Goal: Task Accomplishment & Management: Complete application form

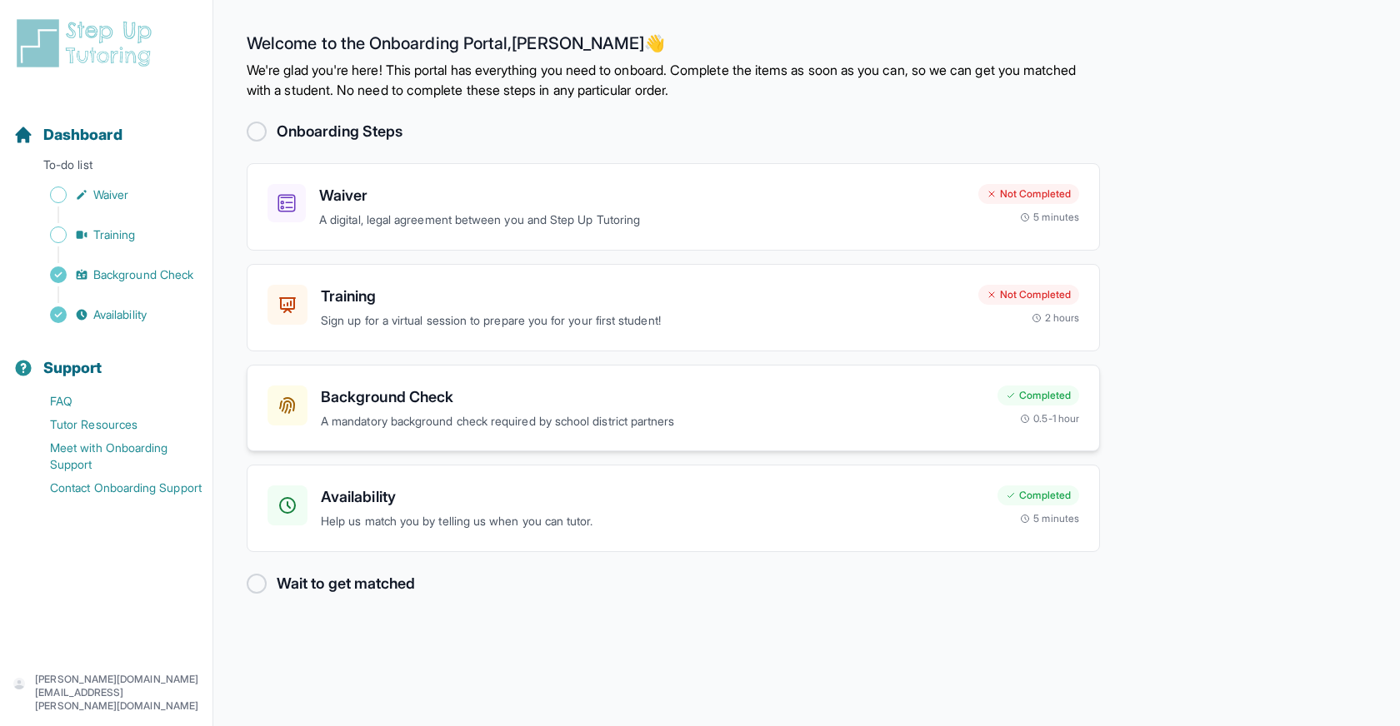
click at [490, 417] on p "A mandatory background check required by school district partners" at bounding box center [652, 421] width 663 height 19
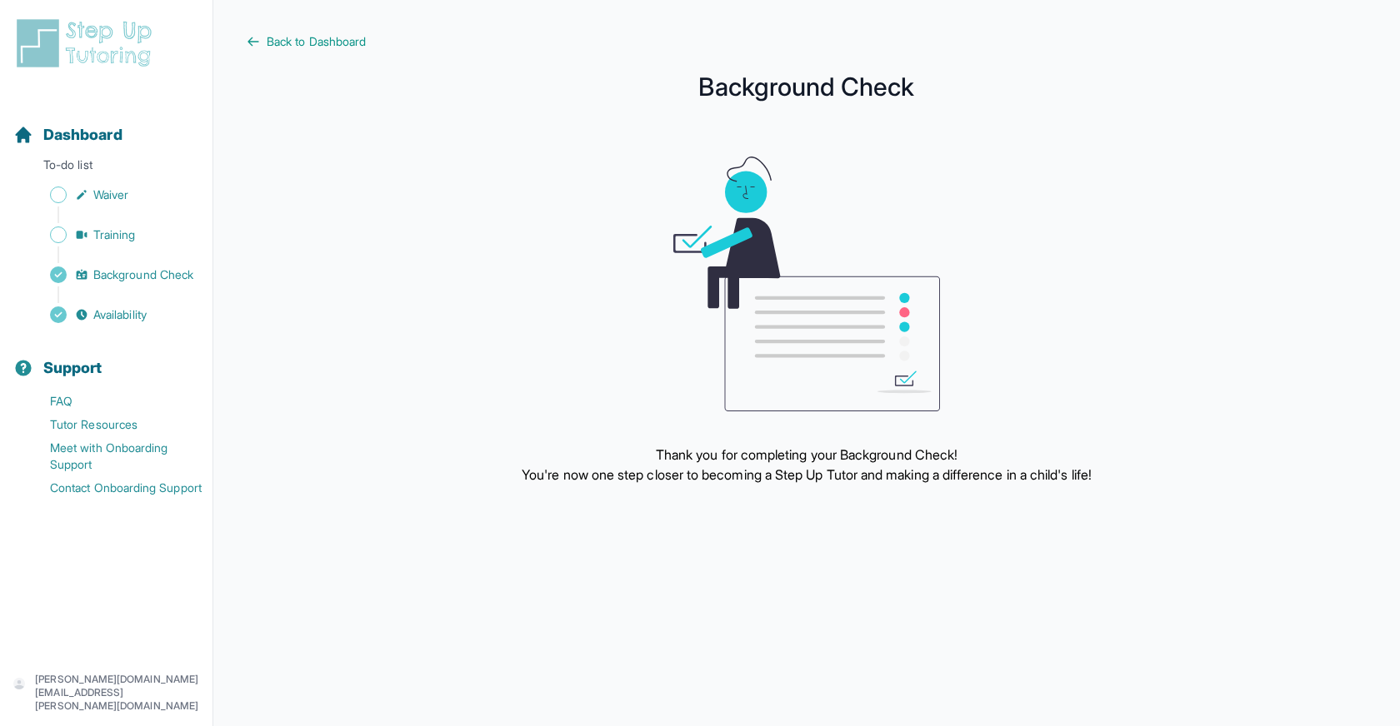
click at [347, 27] on main "Back to Dashboard Background Check Thank you for completing your Background Che…" at bounding box center [806, 363] width 1186 height 726
click at [345, 41] on span "Back to Dashboard" at bounding box center [316, 41] width 99 height 17
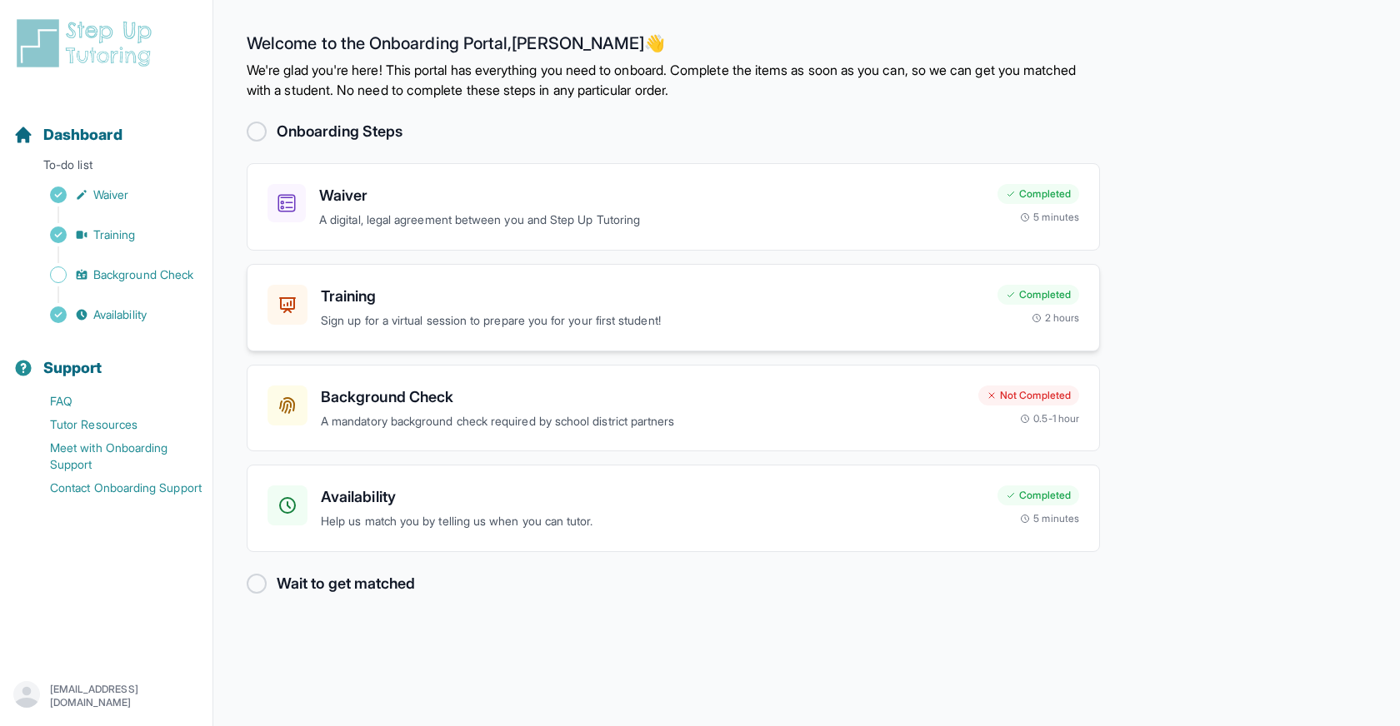
click at [553, 315] on p "Sign up for a virtual session to prepare you for your first student!" at bounding box center [652, 321] width 663 height 19
